Goal: Task Accomplishment & Management: Manage account settings

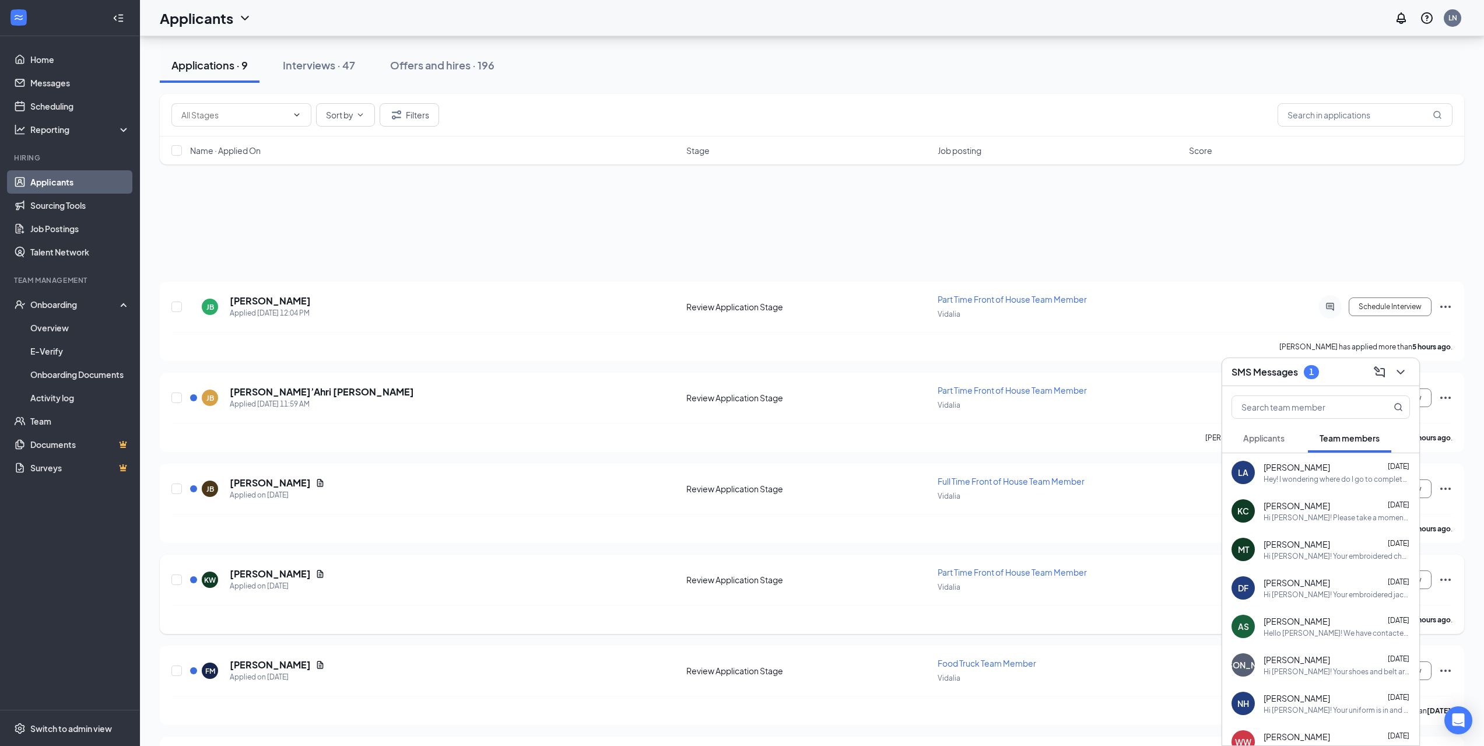
scroll to position [149, 0]
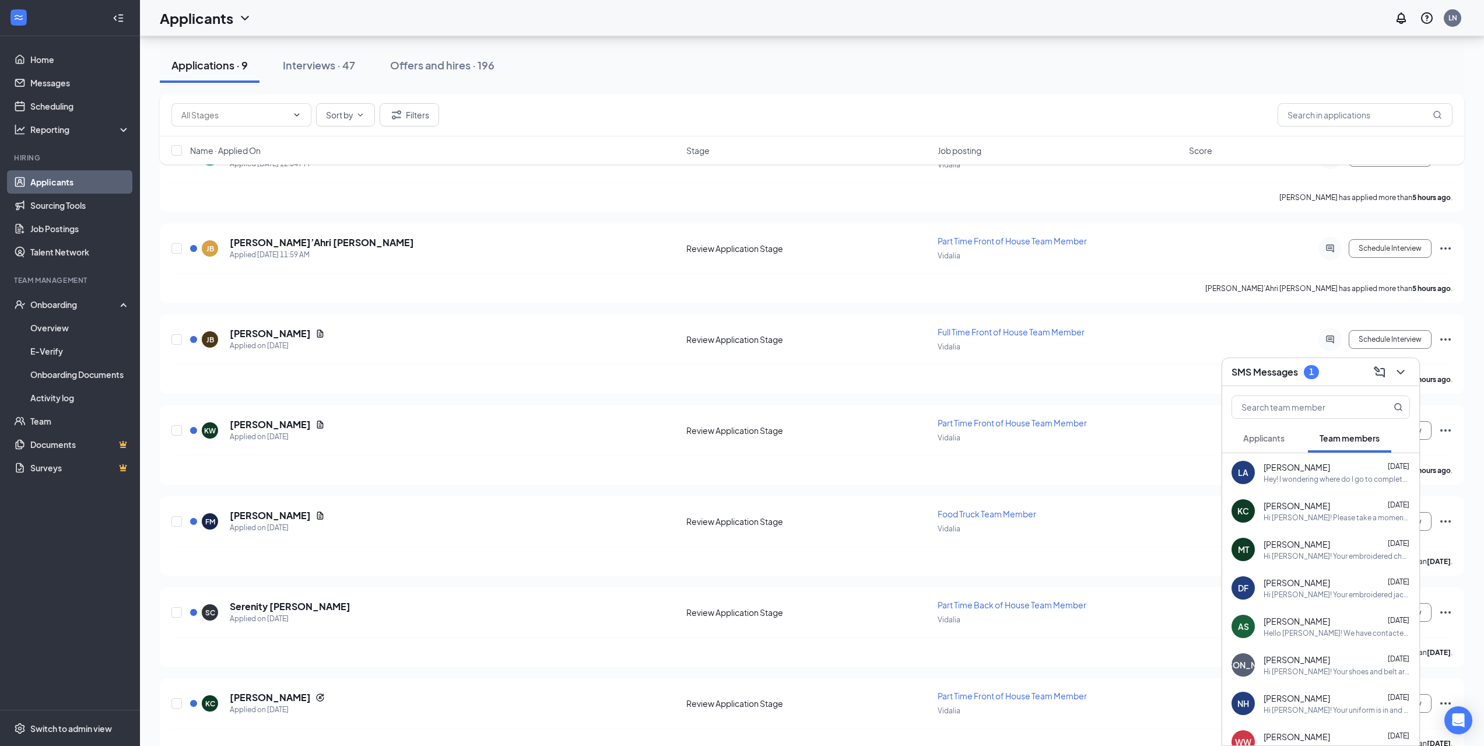
click at [1274, 436] on span "Applicants" at bounding box center [1263, 438] width 41 height 10
click at [1326, 483] on div "Hey this is [PERSON_NAME] I have an interview [DATE] and you said that u get ba…" at bounding box center [1333, 479] width 139 height 10
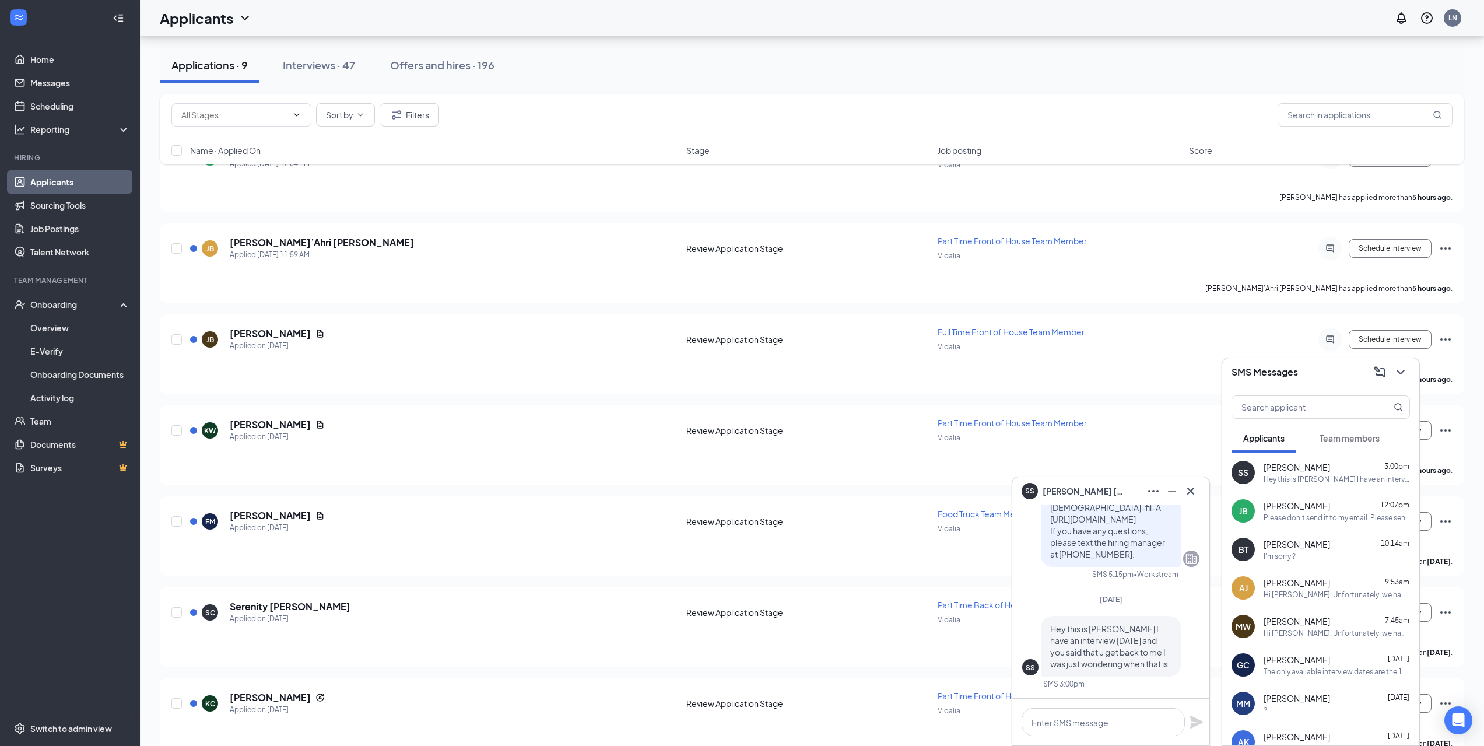
drag, startPoint x: 1112, startPoint y: 655, endPoint x: 1069, endPoint y: 647, distance: 43.3
click at [1069, 647] on span "Hey this is [PERSON_NAME] I have an interview [DATE] and you said that u get ba…" at bounding box center [1110, 645] width 120 height 45
click at [1195, 489] on icon "Cross" at bounding box center [1191, 491] width 14 height 14
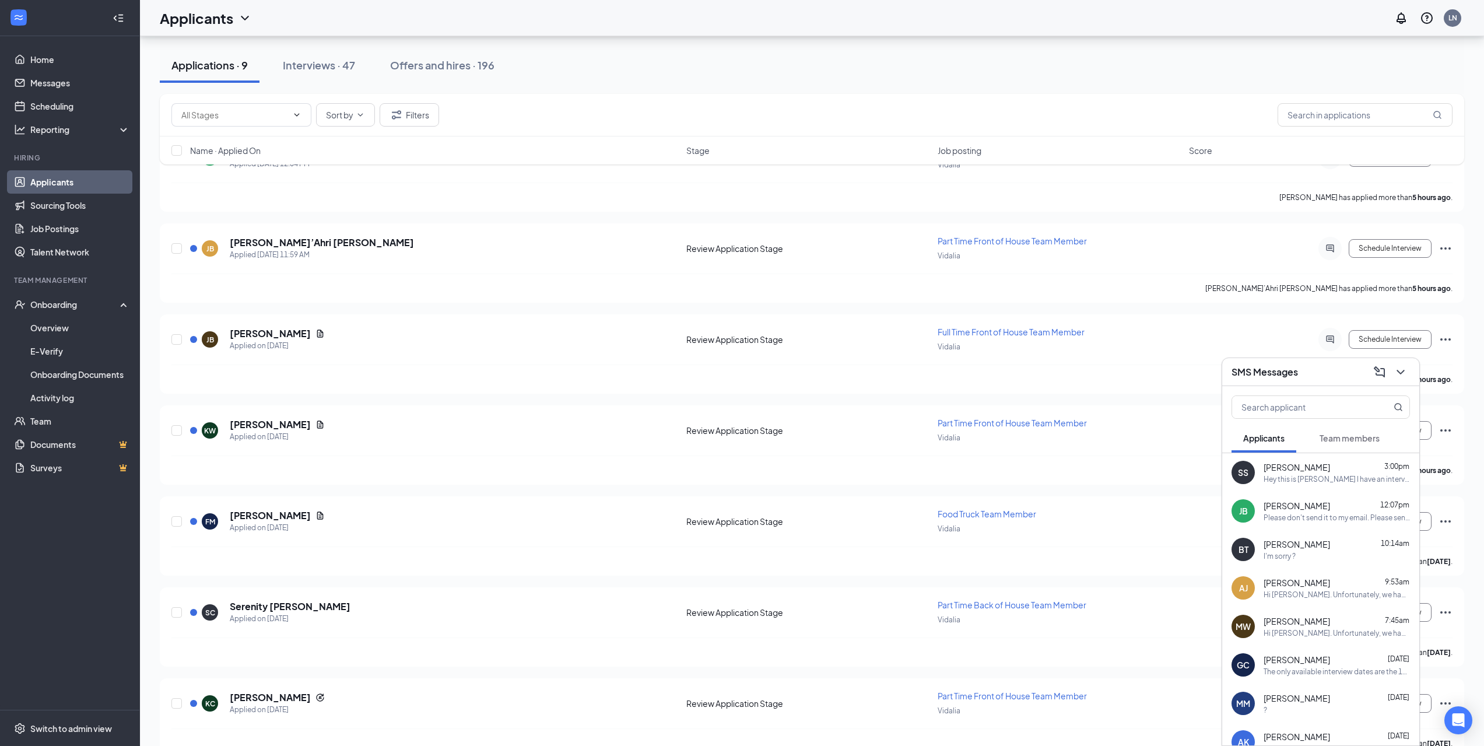
click at [1329, 481] on div "Hey this is [PERSON_NAME] I have an interview [DATE] and you said that u get ba…" at bounding box center [1337, 479] width 146 height 10
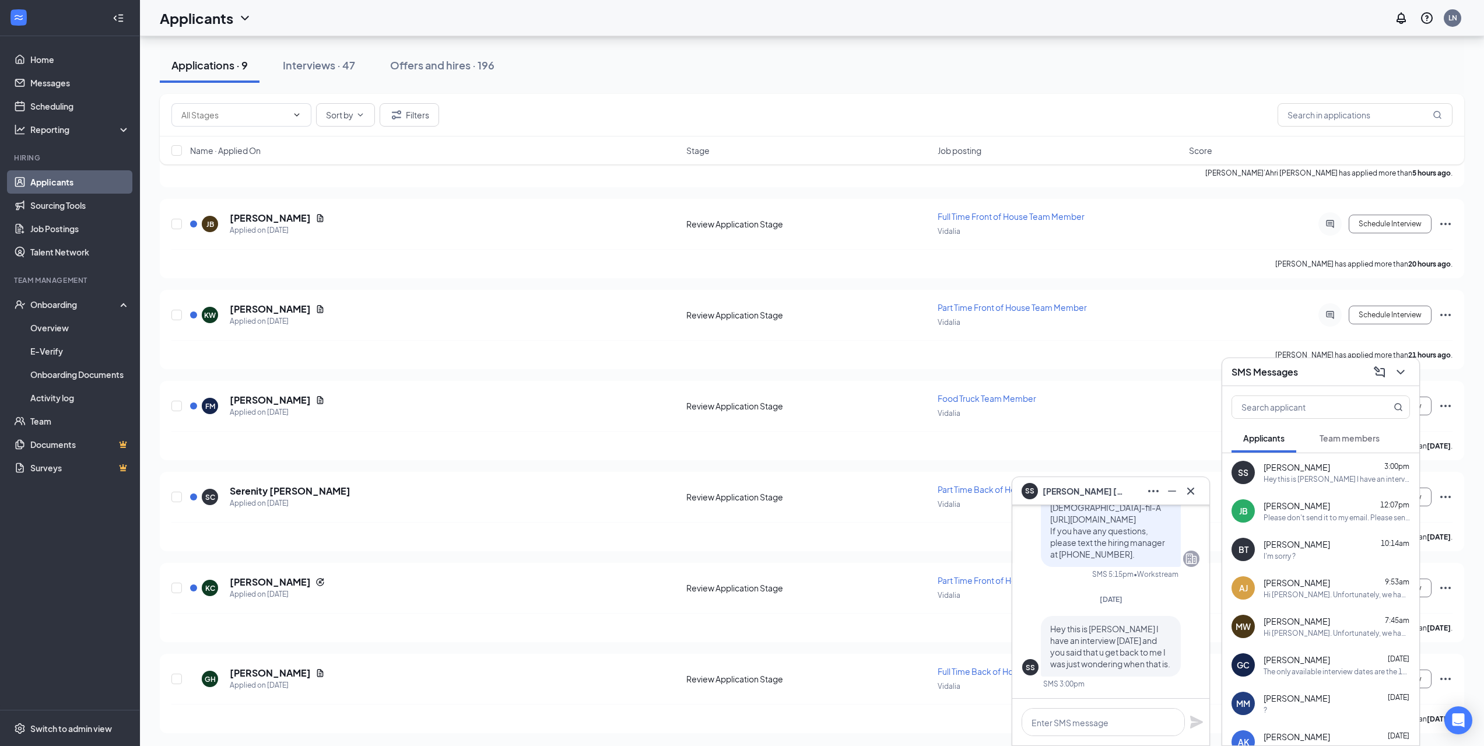
scroll to position [266, 0]
click at [1190, 486] on icon "Cross" at bounding box center [1191, 491] width 14 height 14
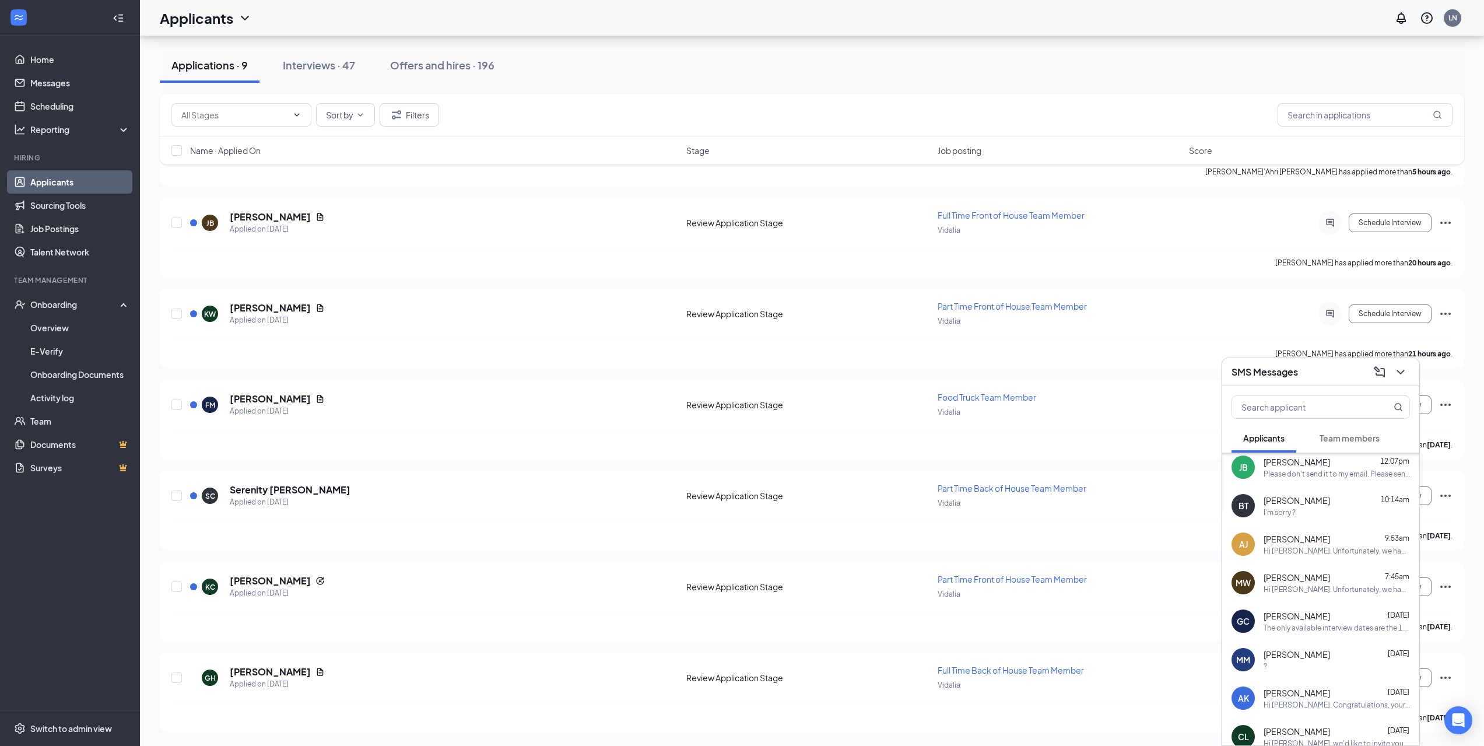
scroll to position [0, 0]
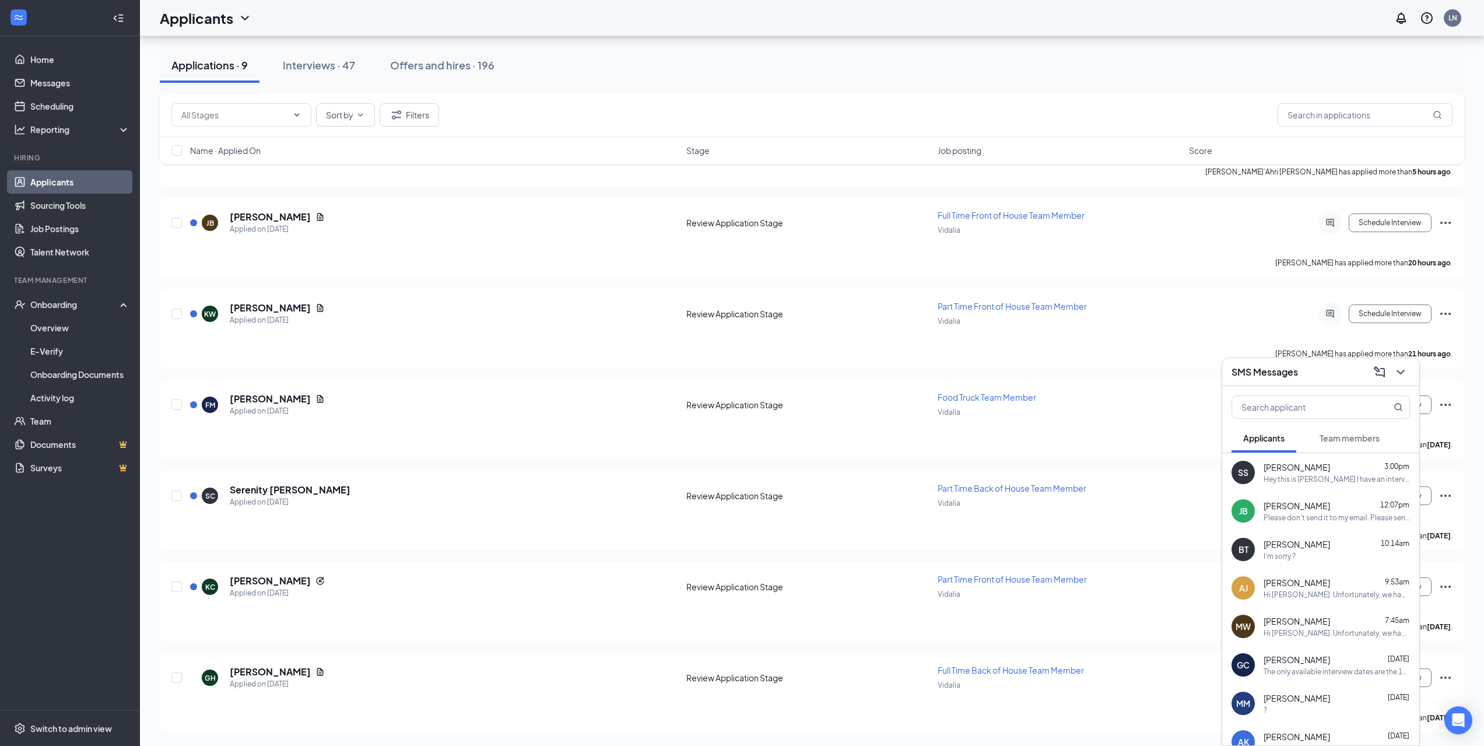
click at [1408, 373] on button at bounding box center [1400, 372] width 19 height 19
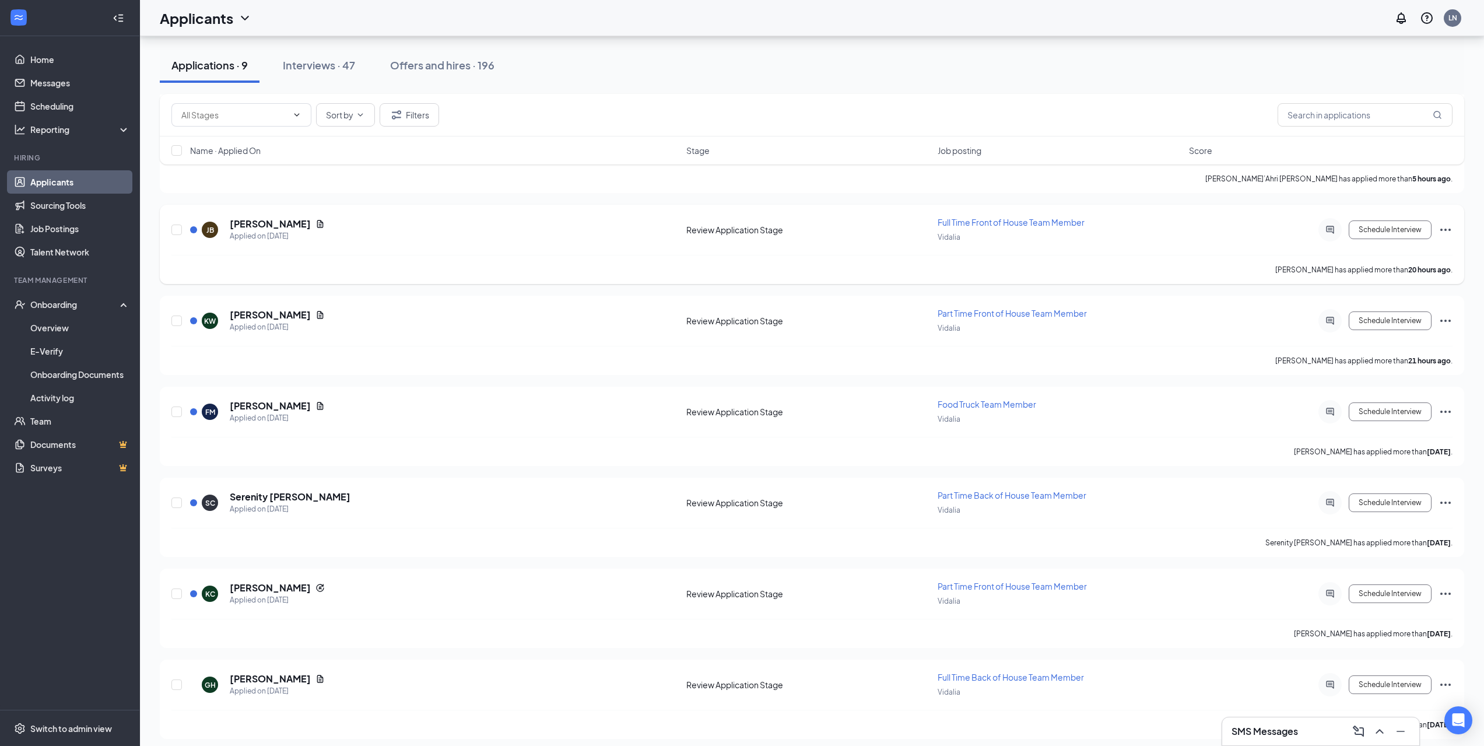
scroll to position [266, 0]
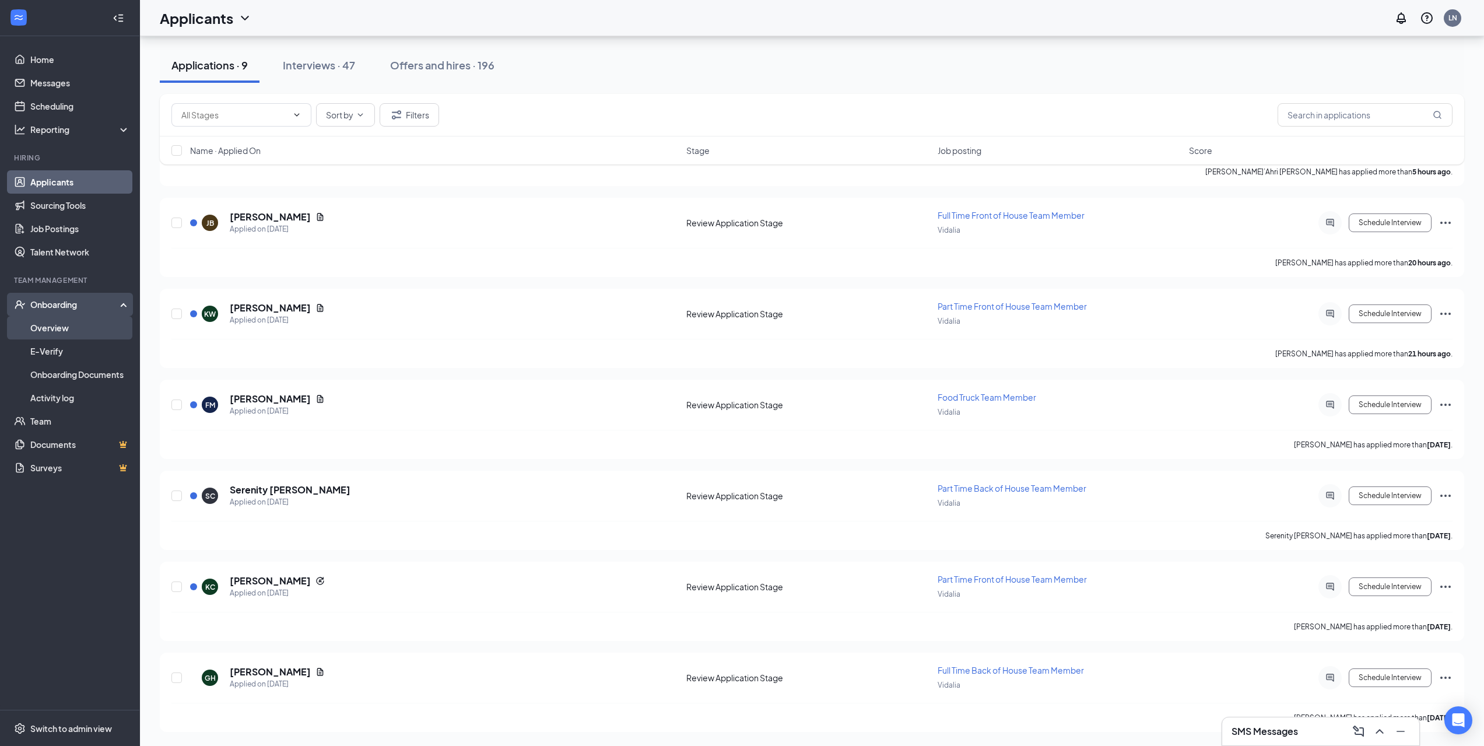
click at [61, 331] on link "Overview" at bounding box center [80, 327] width 100 height 23
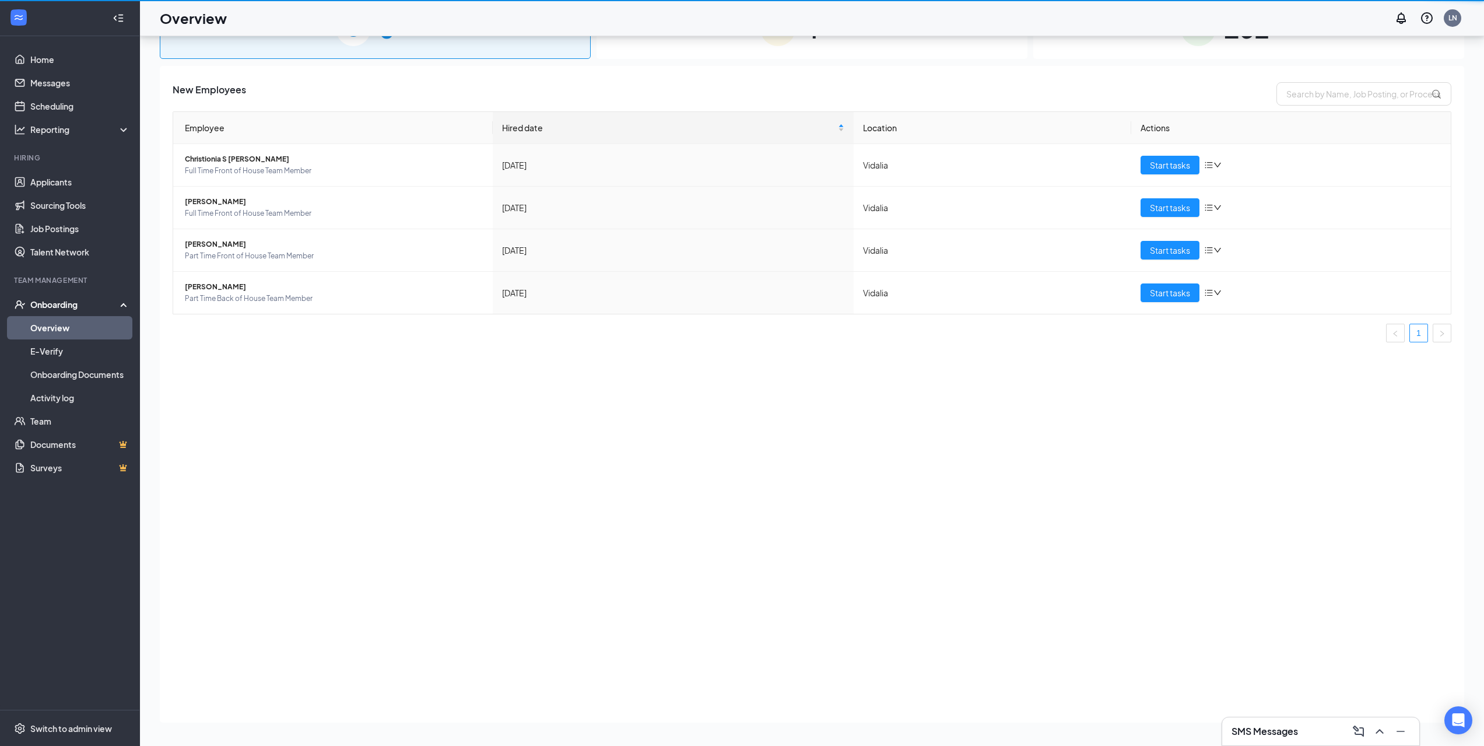
scroll to position [52, 0]
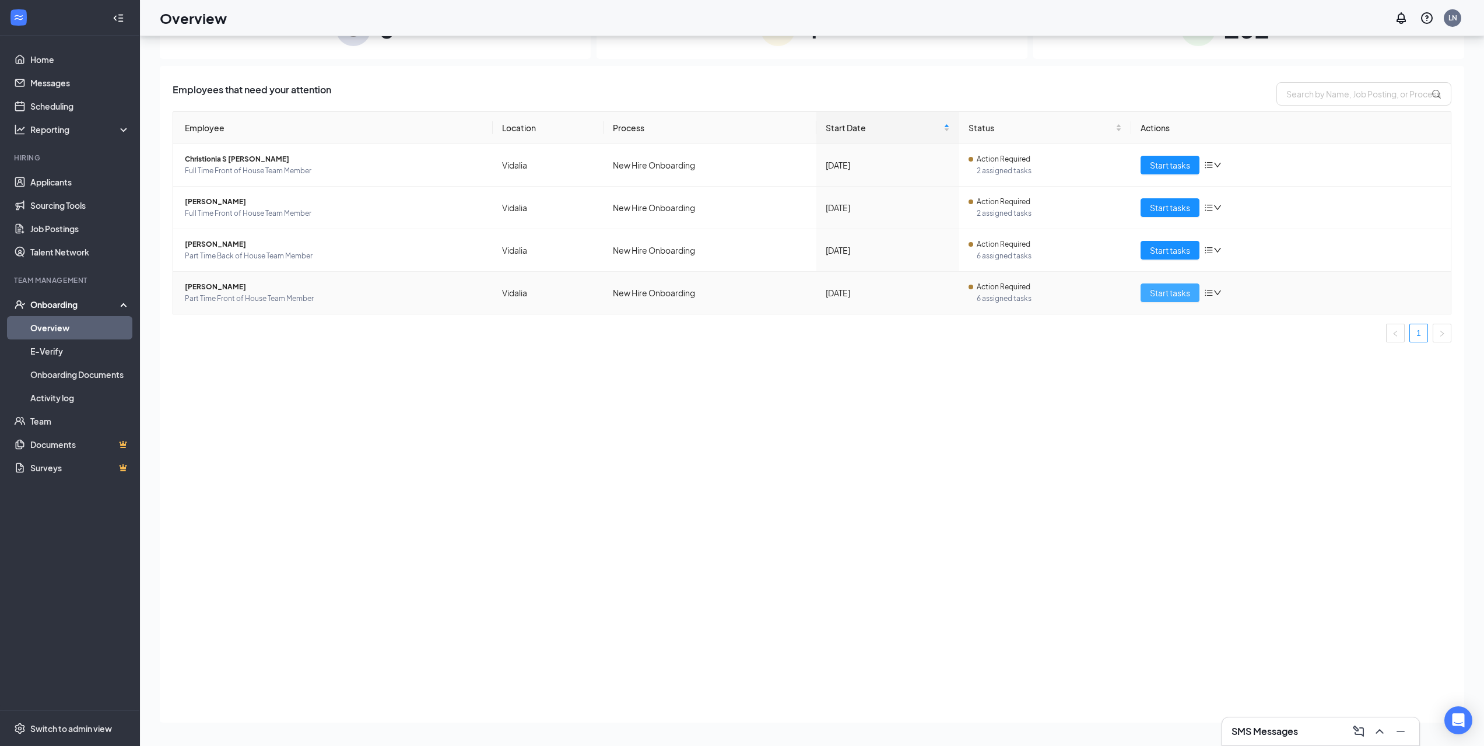
click at [1170, 297] on span "Start tasks" at bounding box center [1170, 292] width 40 height 13
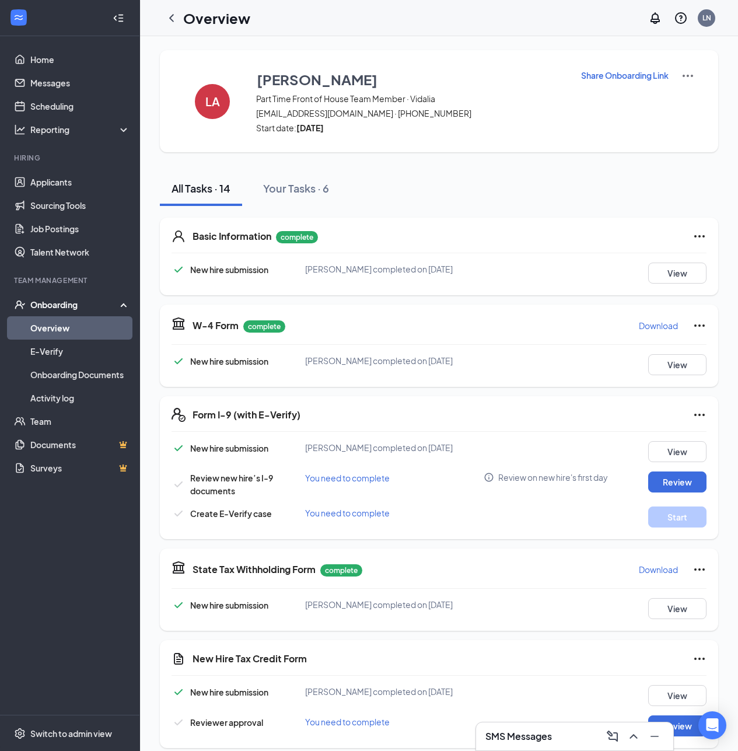
click at [85, 330] on link "Overview" at bounding box center [80, 327] width 100 height 23
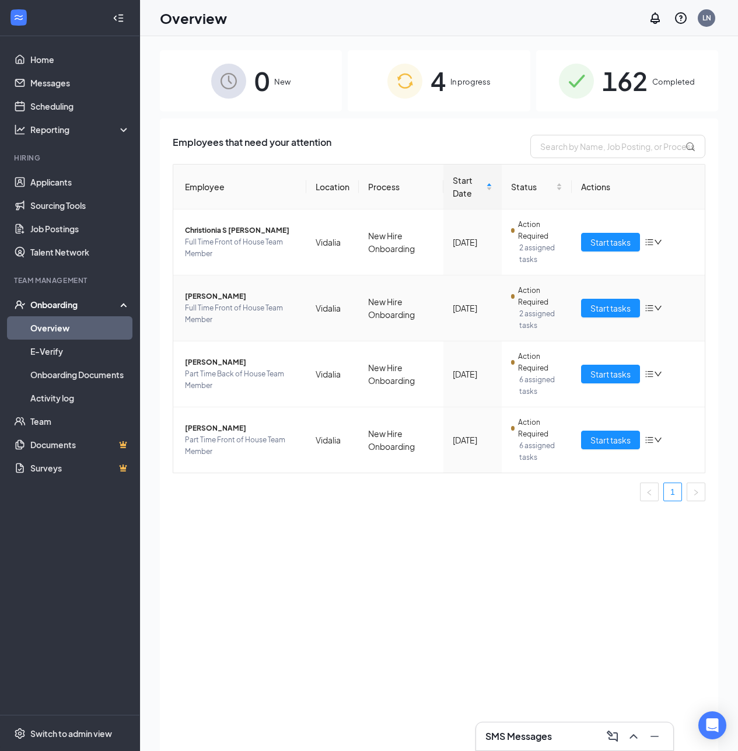
click at [220, 295] on span "[PERSON_NAME]" at bounding box center [241, 296] width 112 height 12
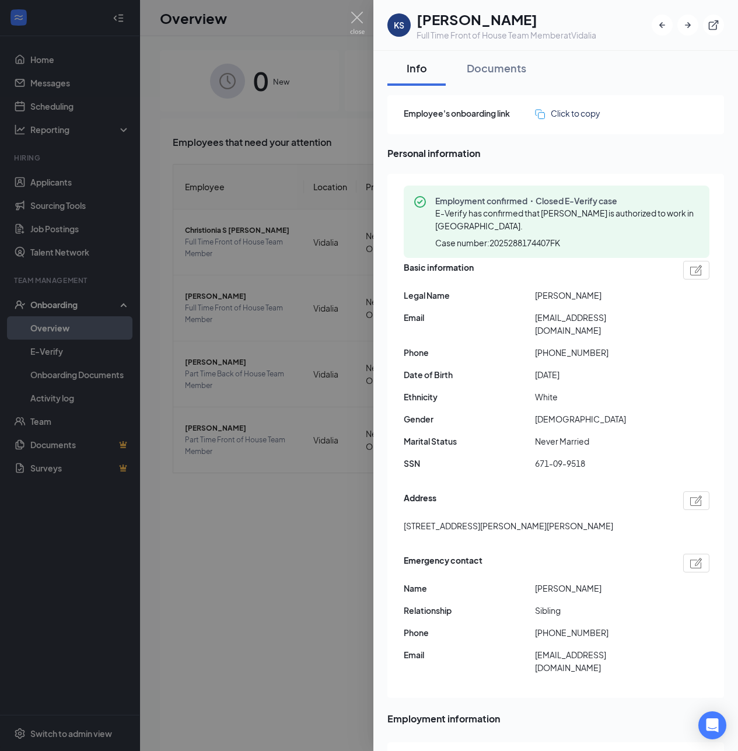
click at [352, 22] on img at bounding box center [357, 23] width 15 height 23
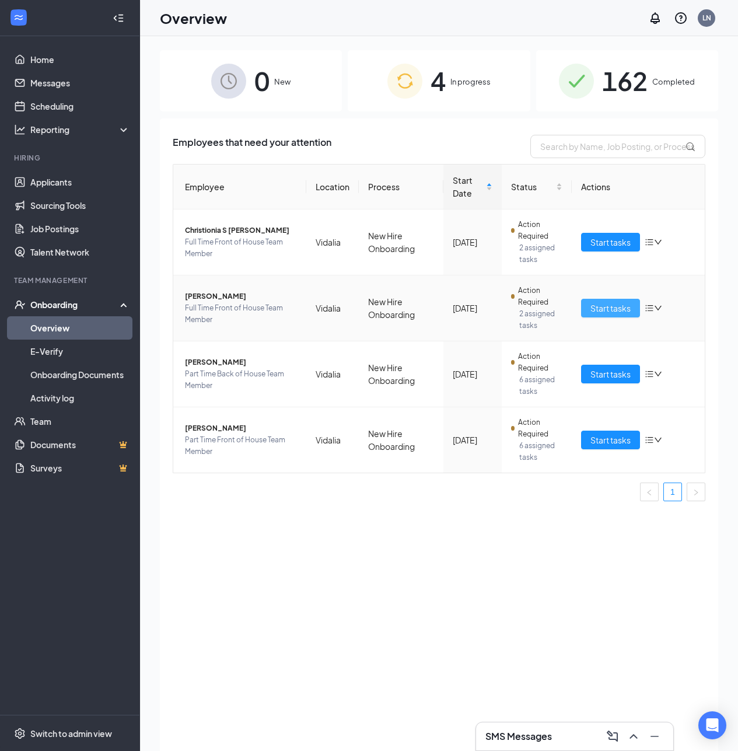
click at [612, 310] on span "Start tasks" at bounding box center [610, 308] width 40 height 13
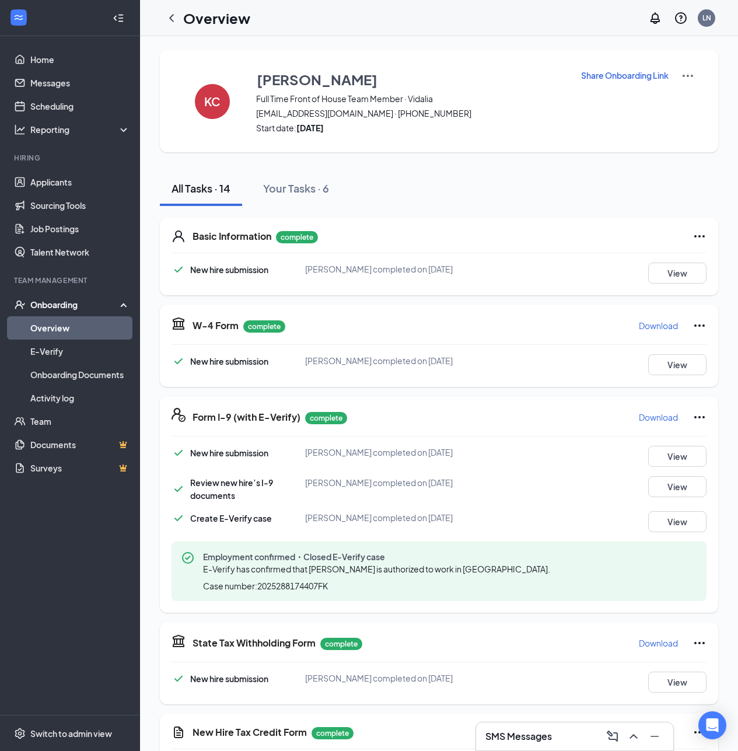
click at [100, 333] on link "Overview" at bounding box center [80, 327] width 100 height 23
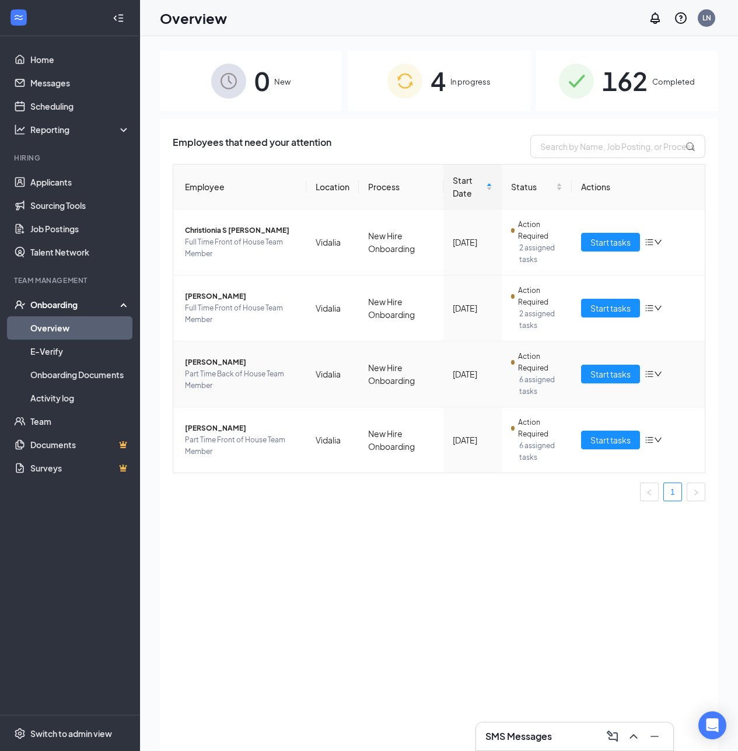
click at [653, 372] on icon "bars" at bounding box center [648, 373] width 9 height 9
click at [372, 534] on div "Employees that need your attention Employee Location Process Start Date Status …" at bounding box center [439, 448] width 558 height 661
click at [227, 362] on span "[PERSON_NAME]" at bounding box center [241, 362] width 112 height 12
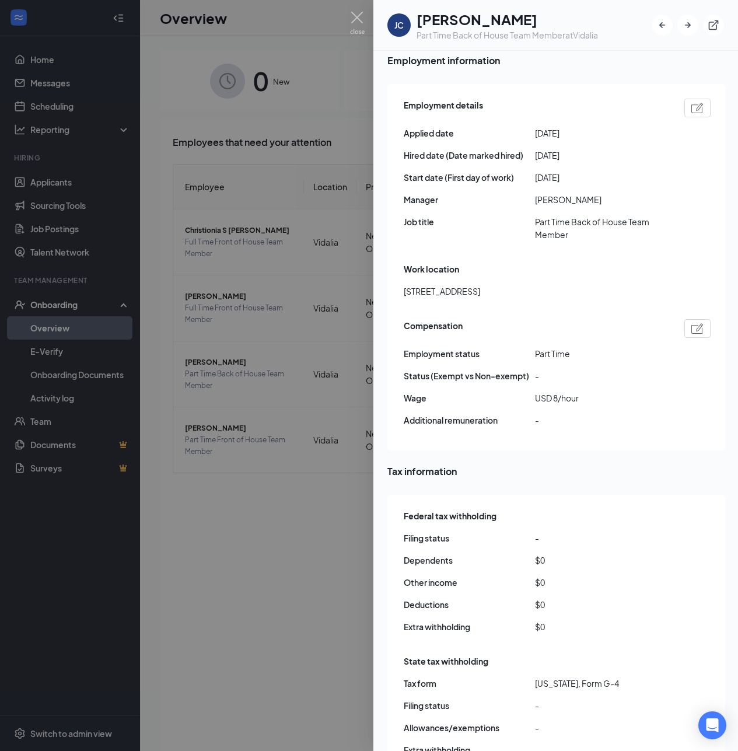
scroll to position [583, 0]
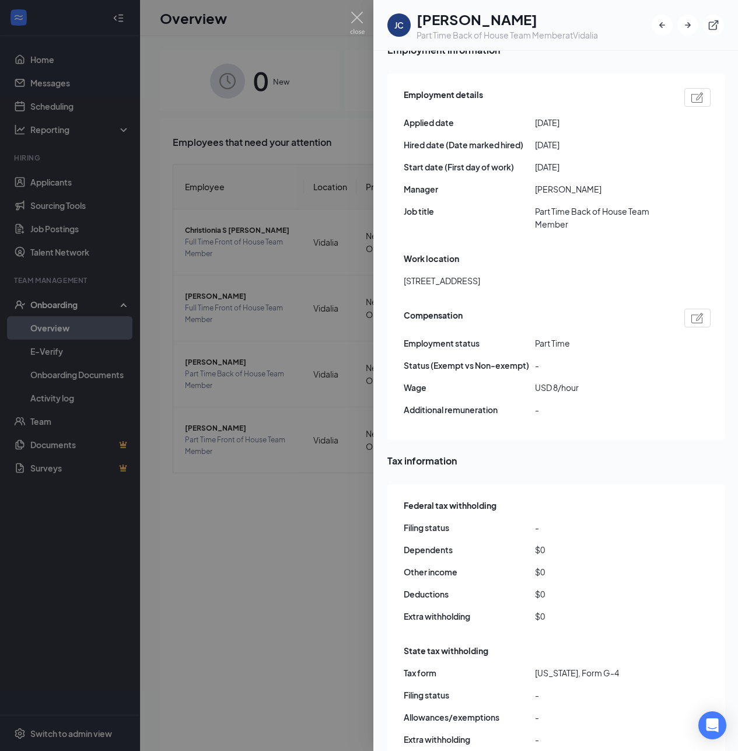
click at [705, 309] on div at bounding box center [697, 318] width 26 height 19
type input "9"
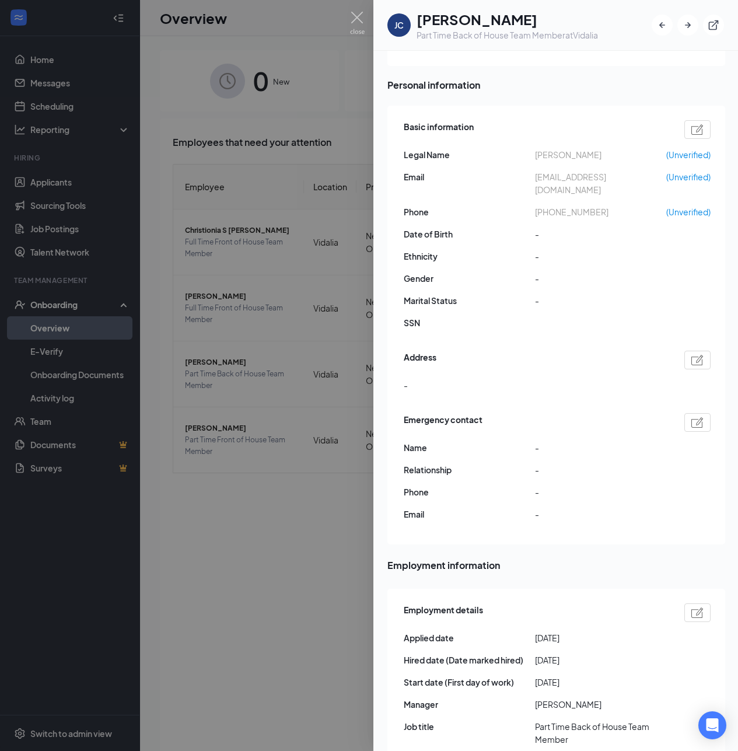
scroll to position [0, 0]
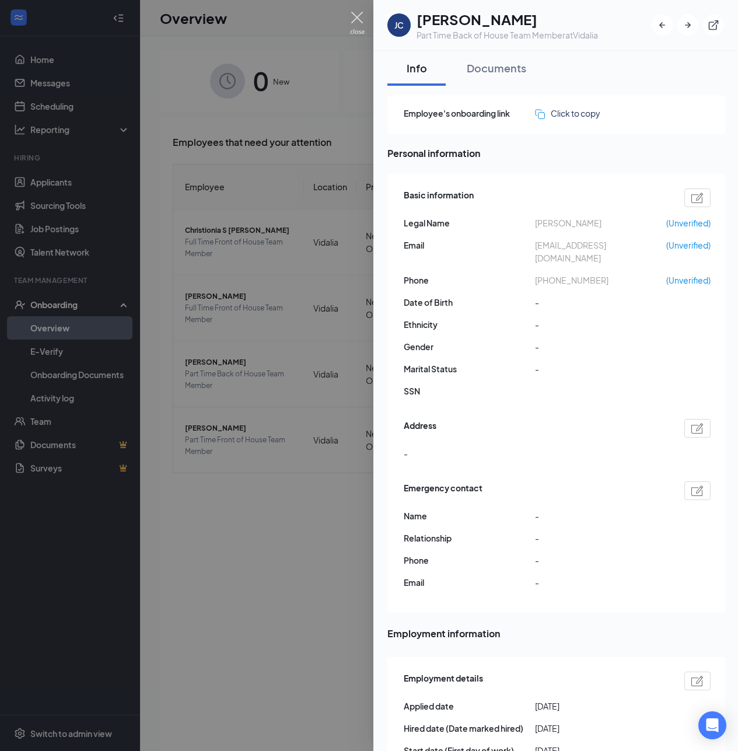
click at [359, 17] on img at bounding box center [357, 23] width 15 height 23
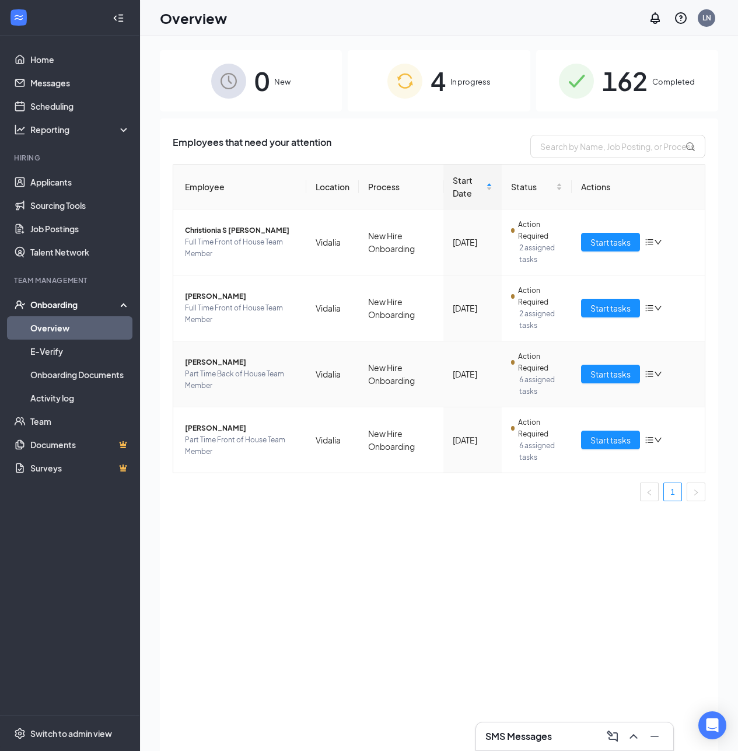
click at [214, 359] on span "[PERSON_NAME]" at bounding box center [241, 362] width 112 height 12
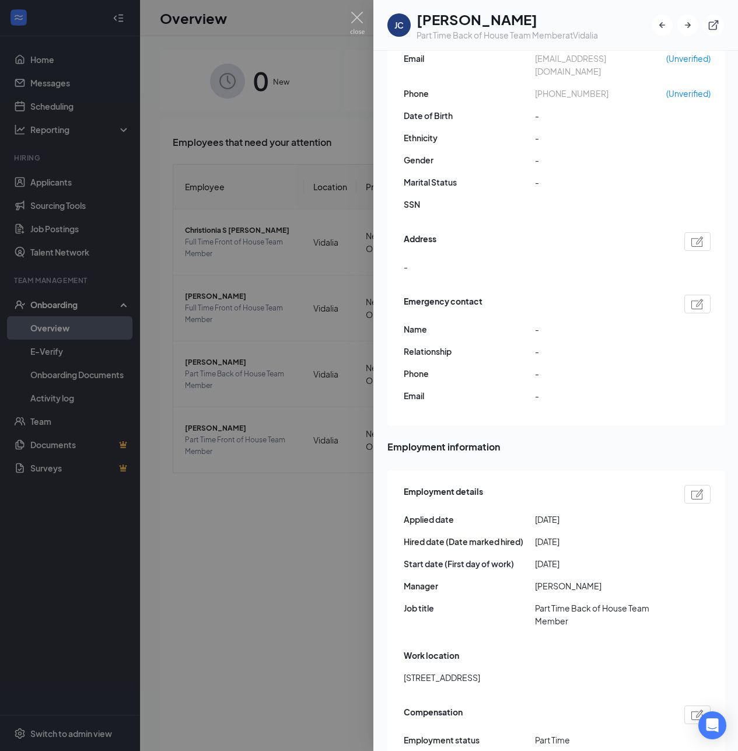
scroll to position [350, 0]
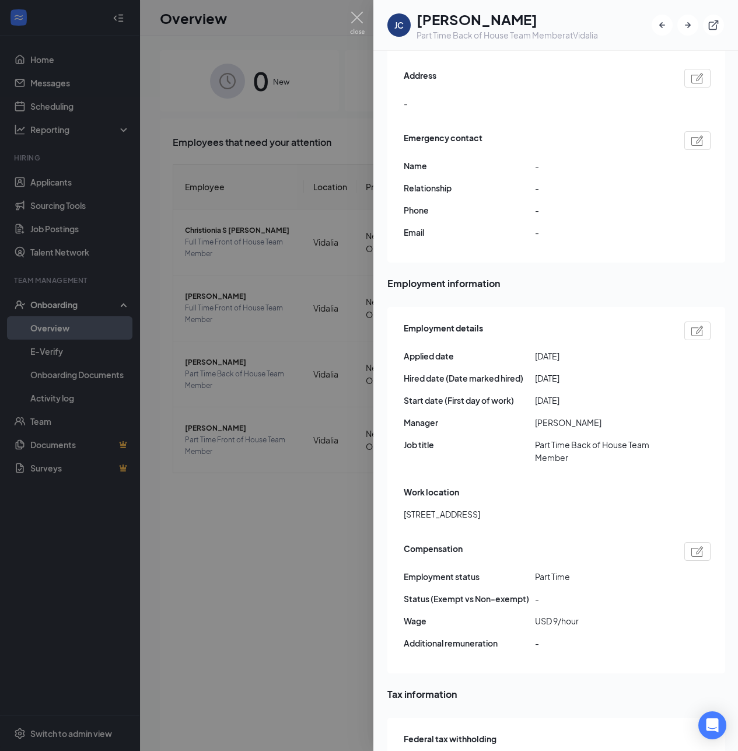
click at [232, 562] on div at bounding box center [369, 375] width 738 height 751
